Goal: Information Seeking & Learning: Learn about a topic

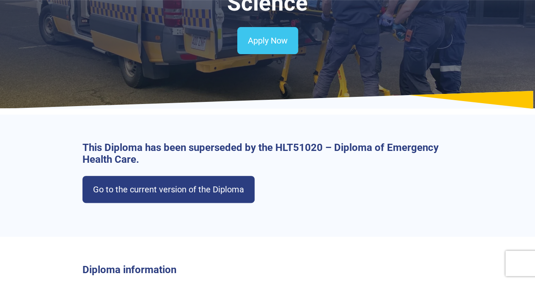
scroll to position [111, 0]
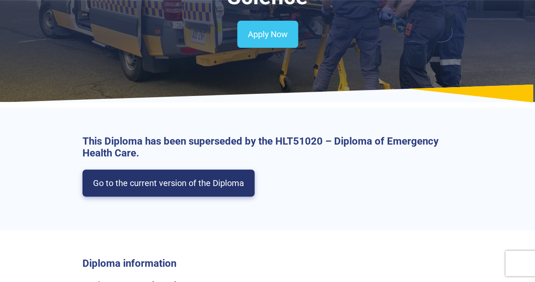
click at [222, 179] on link "Go to the current version of the Diploma" at bounding box center [168, 183] width 172 height 27
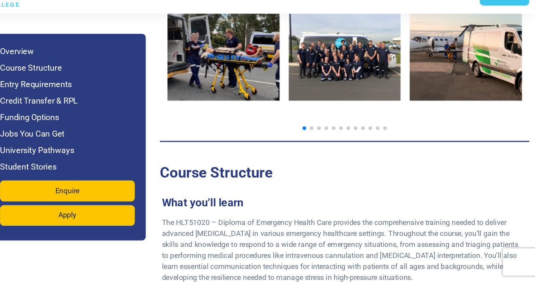
scroll to position [1512, 0]
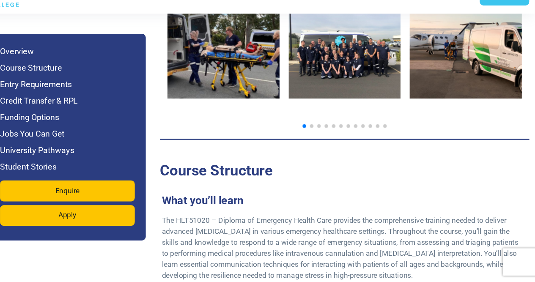
click at [327, 136] on span "Go to slide 2" at bounding box center [328, 137] width 3 height 3
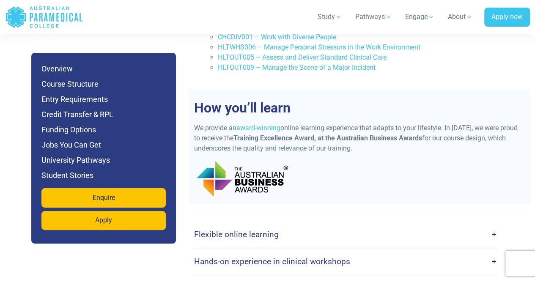
scroll to position [2140, 0]
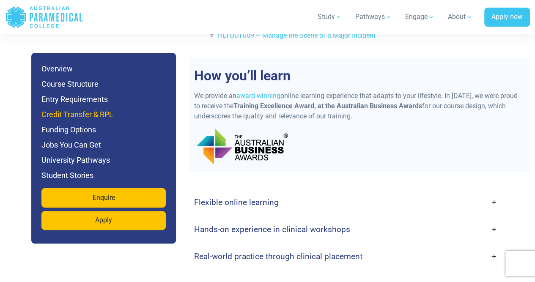
click at [89, 112] on h6 "Credit Transfer & RPL" at bounding box center [103, 115] width 124 height 12
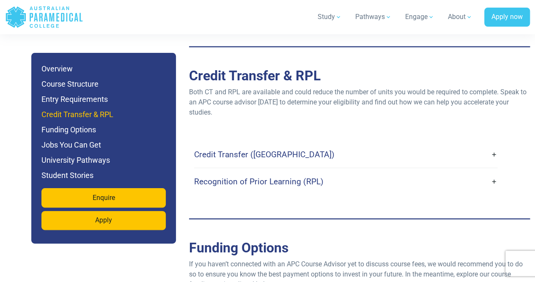
scroll to position [2552, 0]
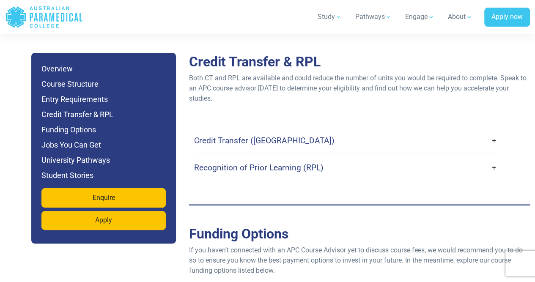
click at [251, 136] on h4 "Credit Transfer (CT)" at bounding box center [264, 141] width 140 height 10
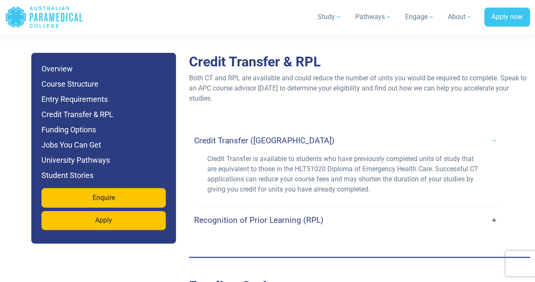
click at [252, 136] on h4 "Credit Transfer (CT)" at bounding box center [264, 141] width 140 height 10
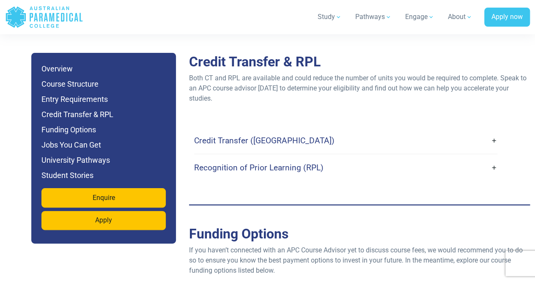
click at [250, 163] on h4 "Recognition of Prior Learning (RPL)" at bounding box center [258, 168] width 129 height 10
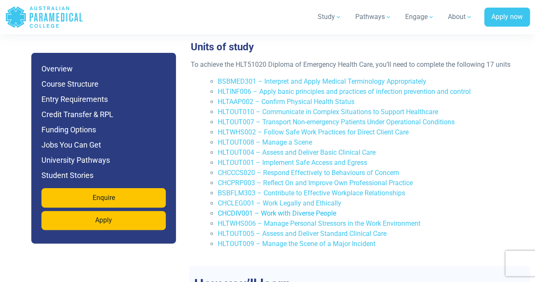
scroll to position [1931, 0]
